Goal: Check status: Verify the current state of an ongoing process or item

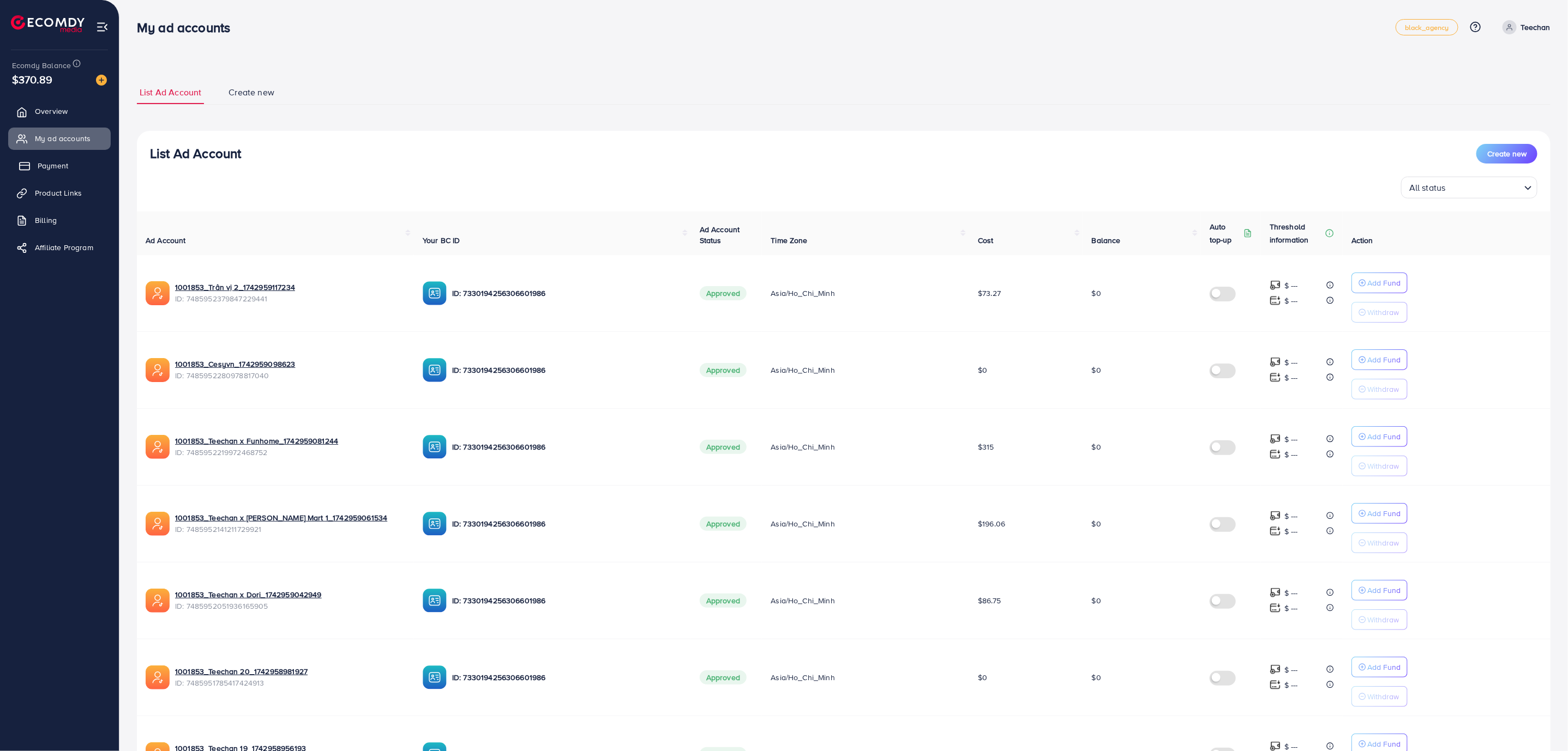
click at [68, 165] on span "Payment" at bounding box center [53, 165] width 31 height 11
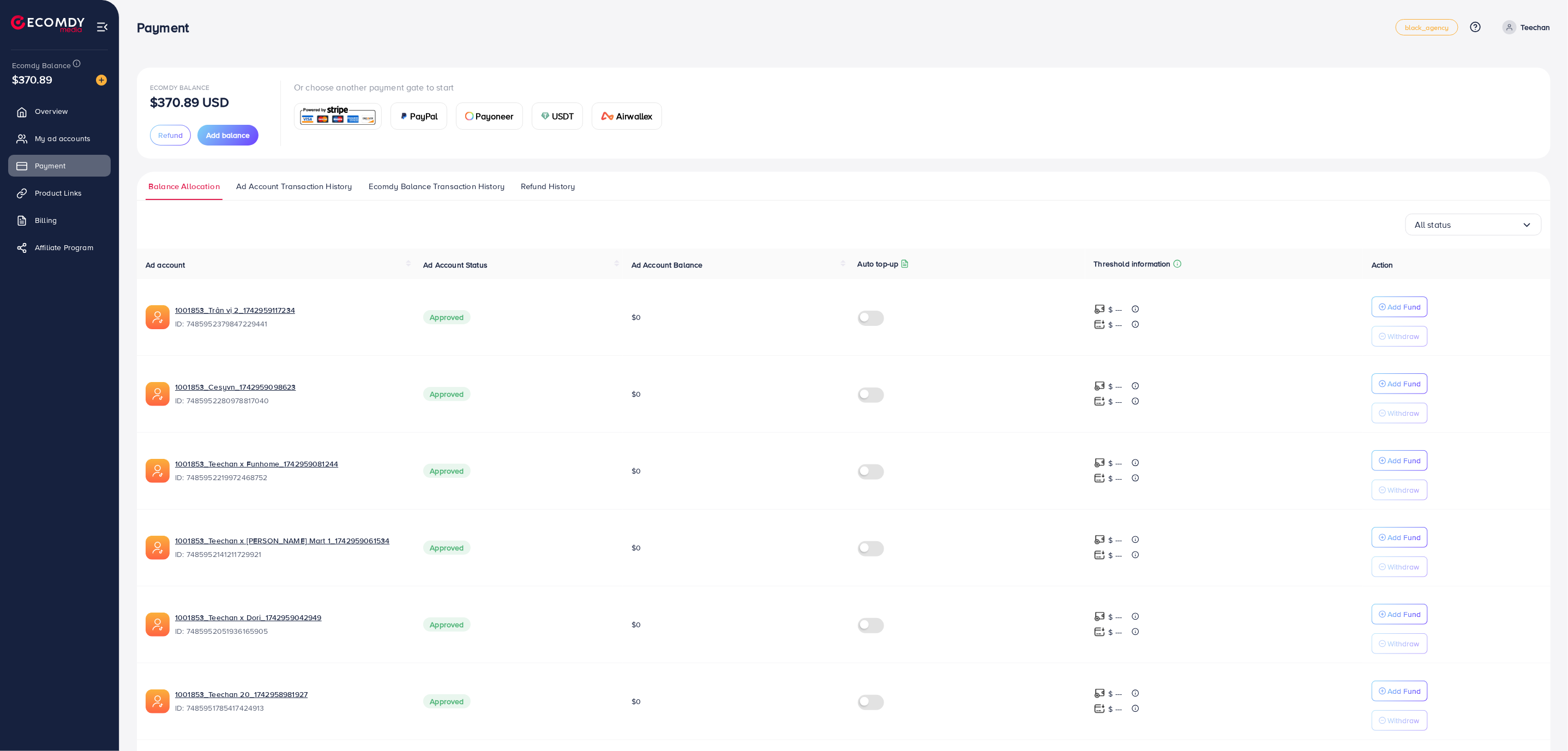
click at [294, 185] on span "Ad Account Transaction History" at bounding box center [294, 186] width 117 height 12
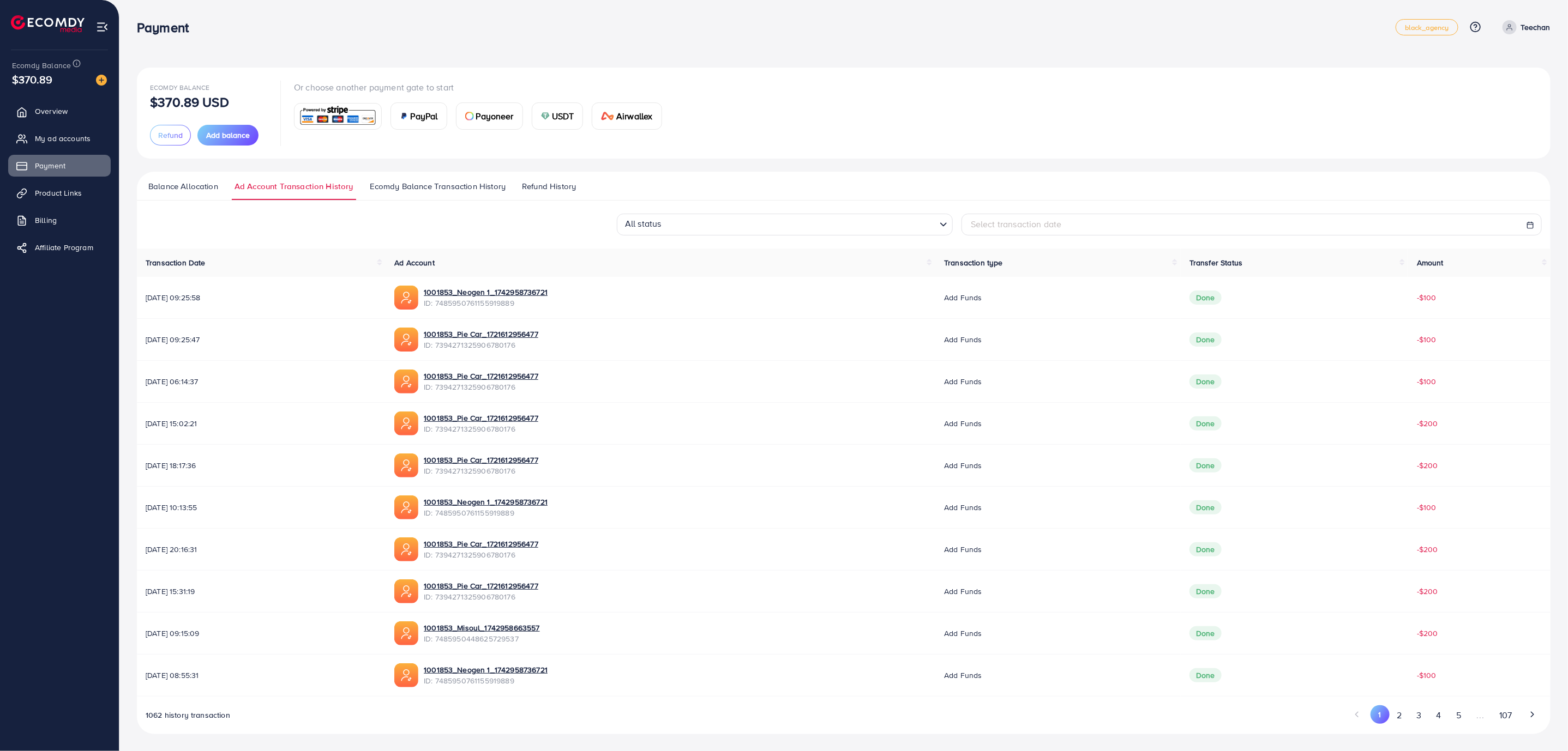
scroll to position [3, 0]
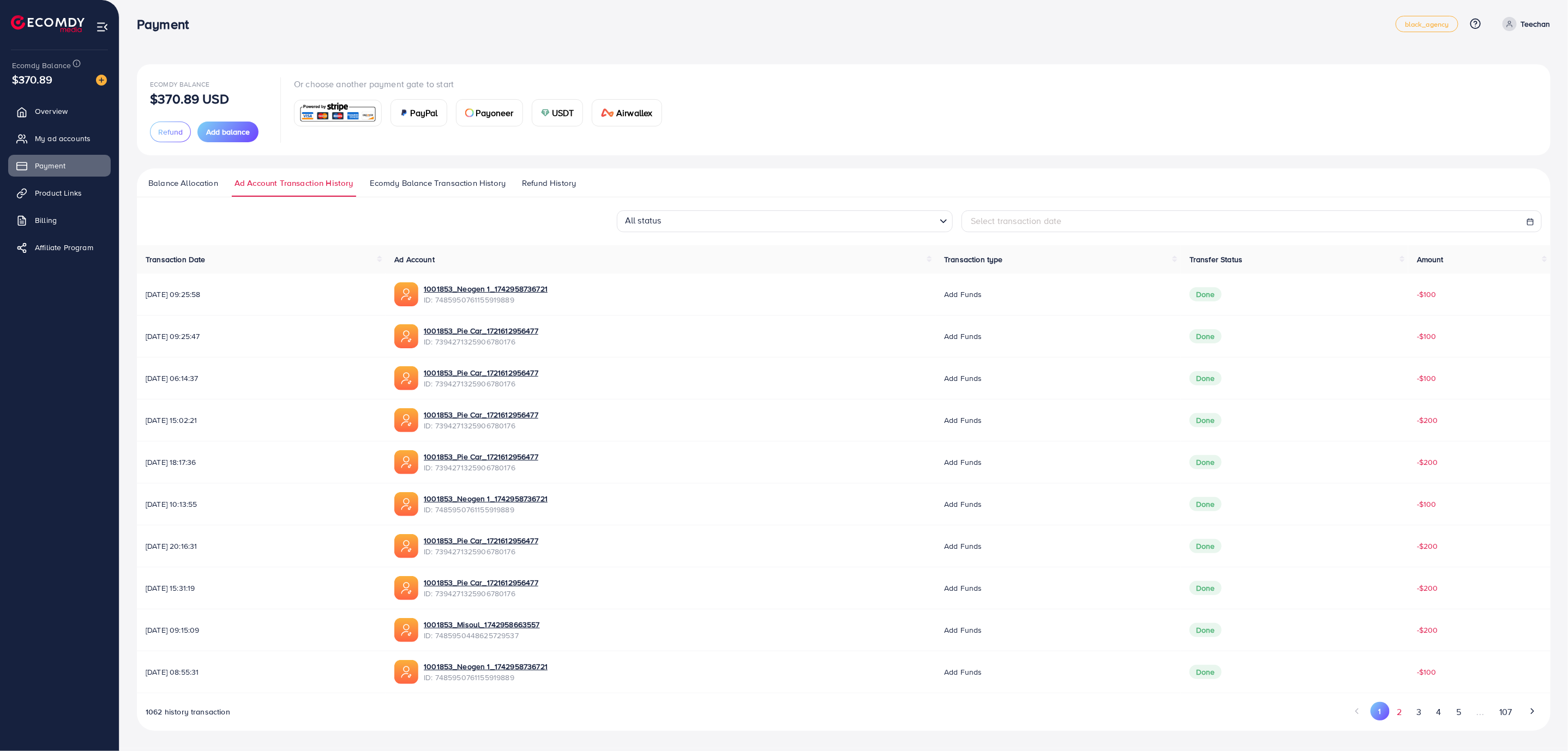
click at [1398, 714] on button "2" at bounding box center [1400, 712] width 20 height 20
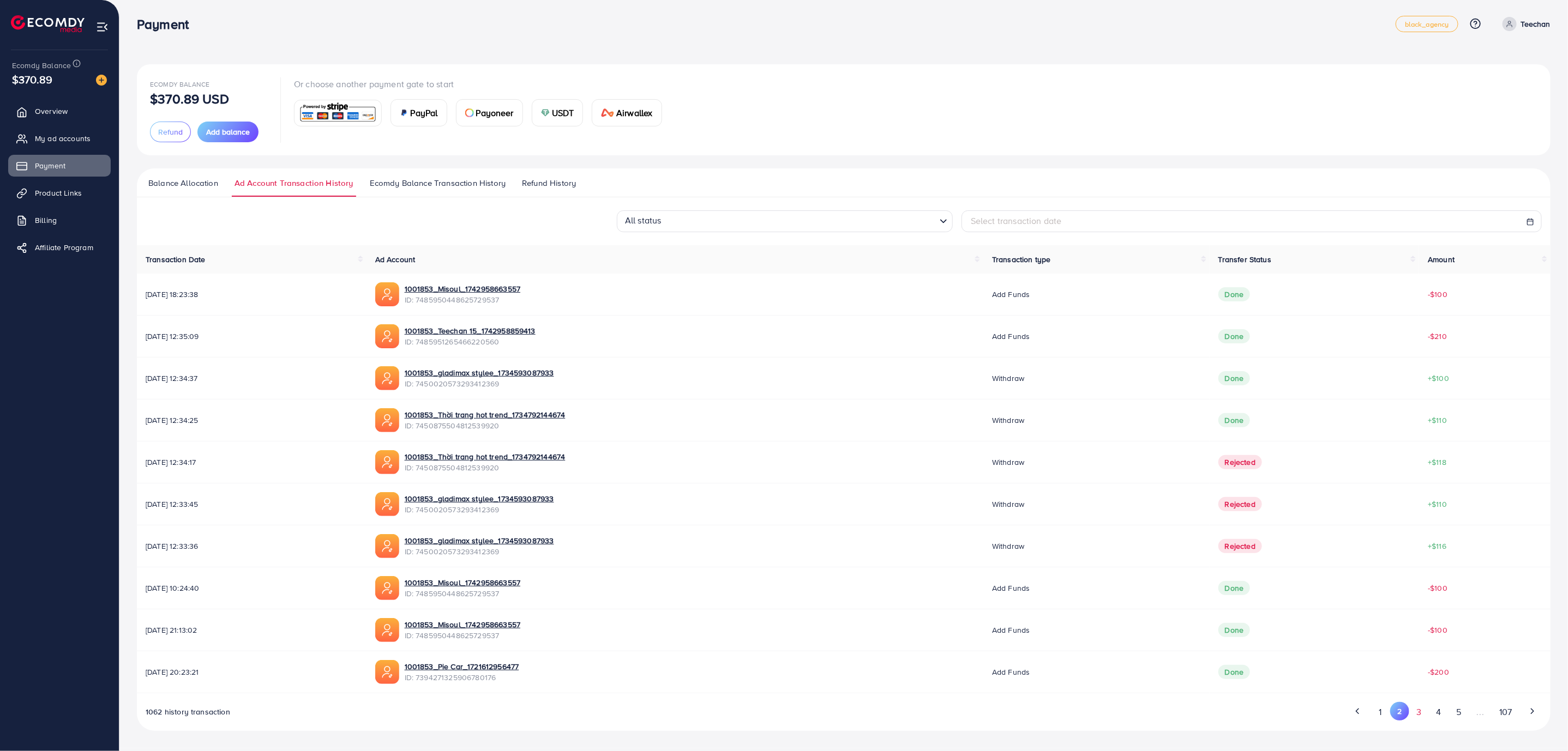
click at [1416, 717] on button "3" at bounding box center [1419, 712] width 20 height 20
click at [1401, 715] on button "2" at bounding box center [1400, 712] width 20 height 20
click at [1418, 719] on button "3" at bounding box center [1419, 712] width 20 height 20
click at [1439, 715] on button "4" at bounding box center [1439, 712] width 20 height 20
